Goal: Navigation & Orientation: Find specific page/section

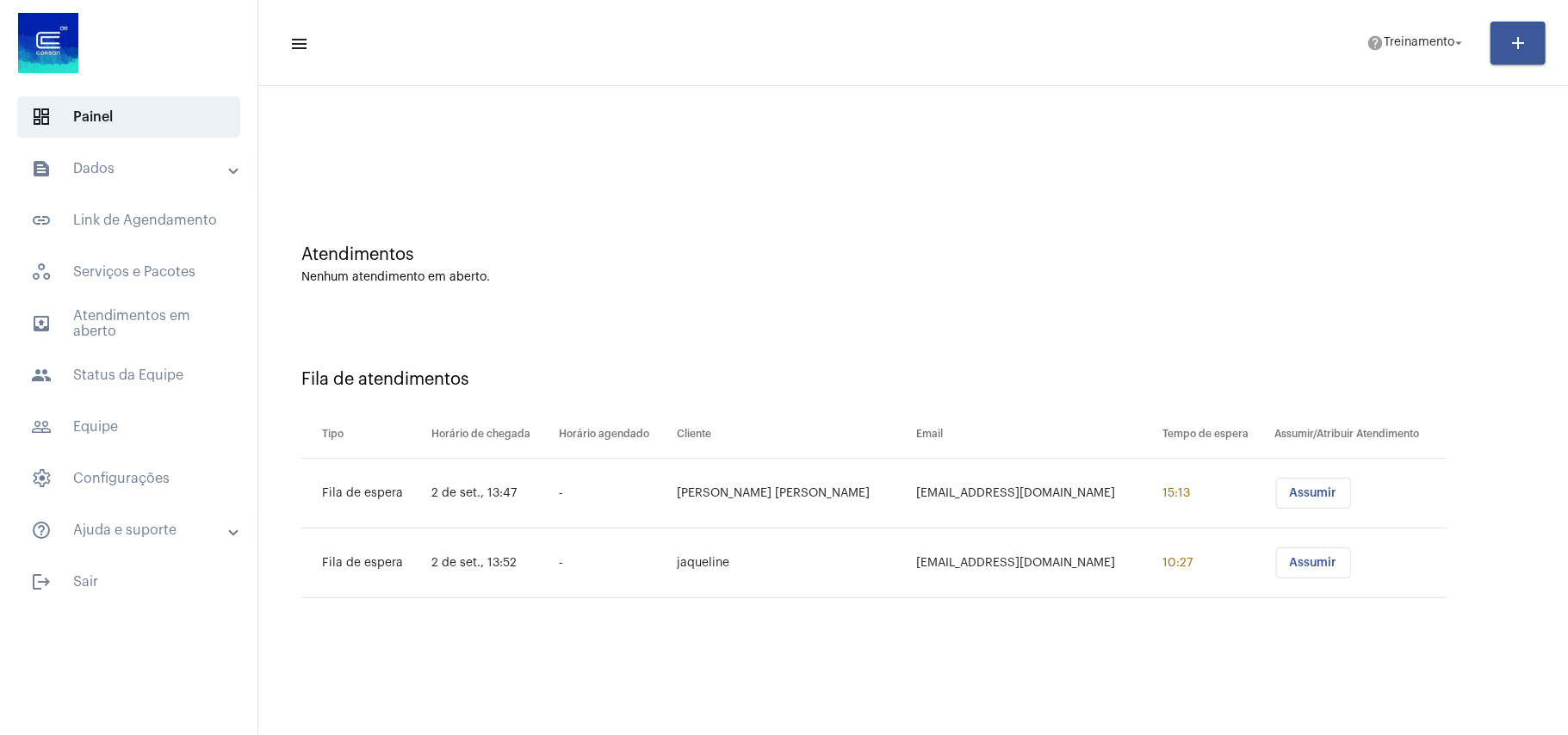
click at [804, 271] on div "Nenhum atendimento em aberto." at bounding box center [913, 278] width 1224 height 13
click at [728, 288] on div "Atendimentos Nenhum atendimento em aberto." at bounding box center [913, 257] width 1292 height 125
drag, startPoint x: 793, startPoint y: 270, endPoint x: 846, endPoint y: 276, distance: 53.3
click at [793, 267] on div "Atendimentos Nenhum atendimento em aberto." at bounding box center [913, 264] width 1224 height 39
